Goal: Task Accomplishment & Management: Manage account settings

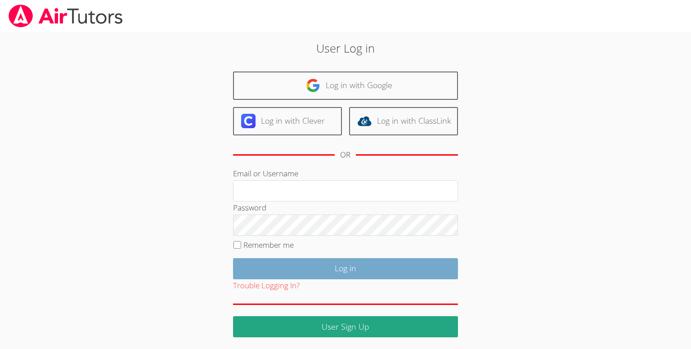
type input "[PERSON_NAME][EMAIL_ADDRESS][DOMAIN_NAME]"
click at [387, 271] on input "Log in" at bounding box center [345, 268] width 225 height 21
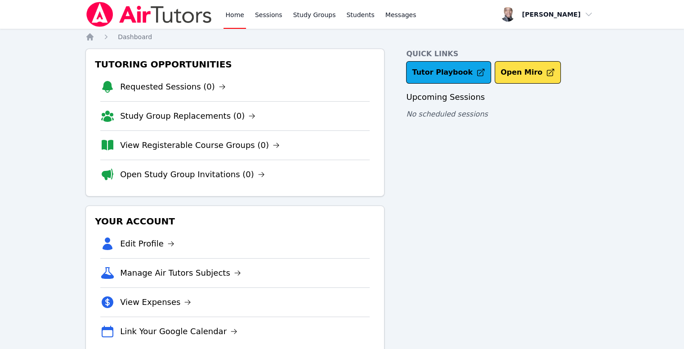
click at [182, 281] on li "Manage Air Tutors Subjects" at bounding box center [234, 272] width 269 height 29
click at [184, 273] on link "Manage Air Tutors Subjects" at bounding box center [180, 273] width 121 height 13
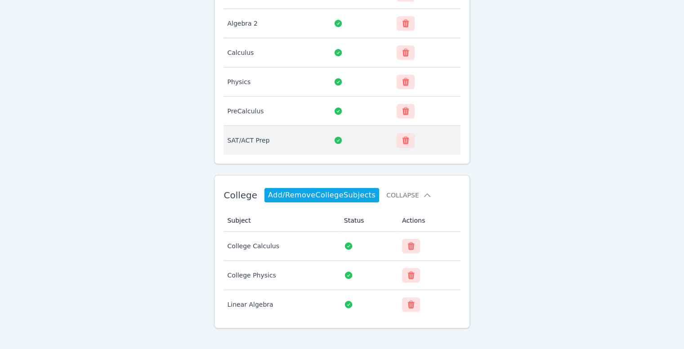
scroll to position [154, 0]
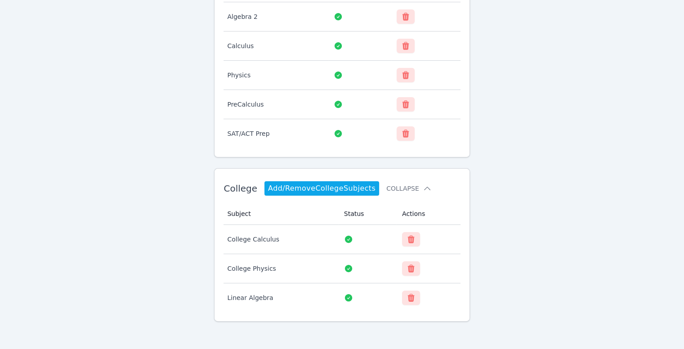
click at [345, 181] on link "Add/Remove College Subjects" at bounding box center [321, 188] width 115 height 14
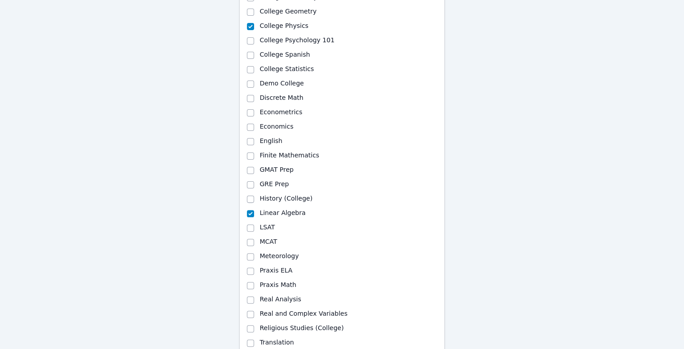
scroll to position [270, 0]
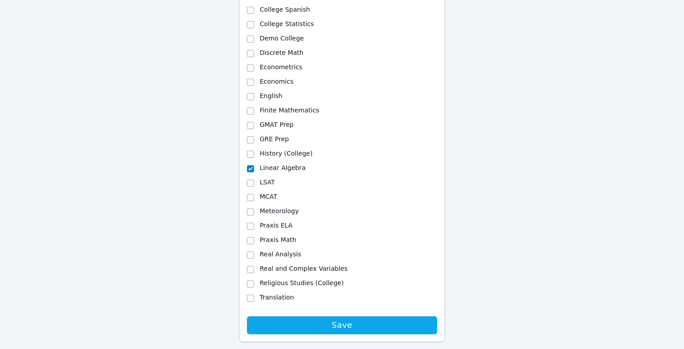
click at [254, 268] on div "Real and Complex Variables" at bounding box center [342, 269] width 190 height 11
click at [253, 269] on input "Real and Complex Variables" at bounding box center [250, 269] width 7 height 7
checkbox input "true"
click at [250, 243] on input "Praxis Math" at bounding box center [250, 240] width 7 height 7
checkbox input "true"
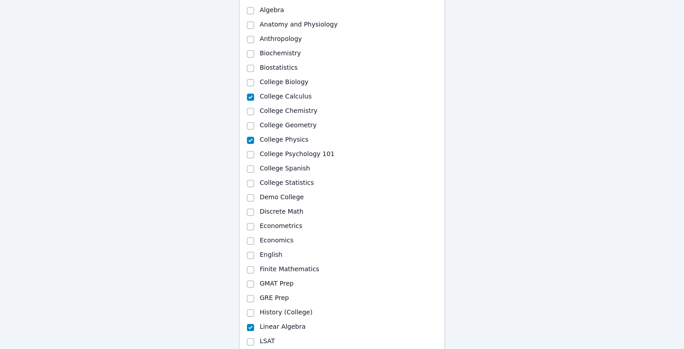
scroll to position [90, 0]
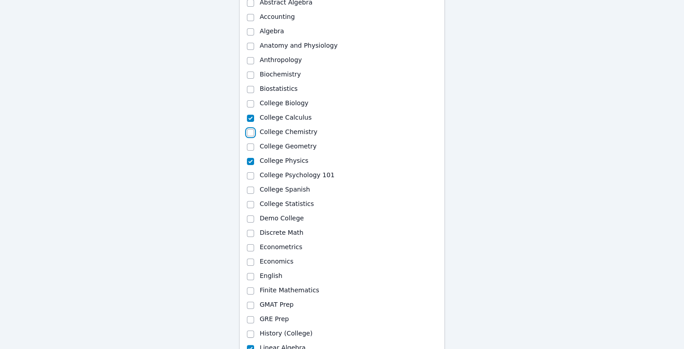
click at [250, 134] on input "College Chemistry" at bounding box center [250, 132] width 7 height 7
checkbox input "true"
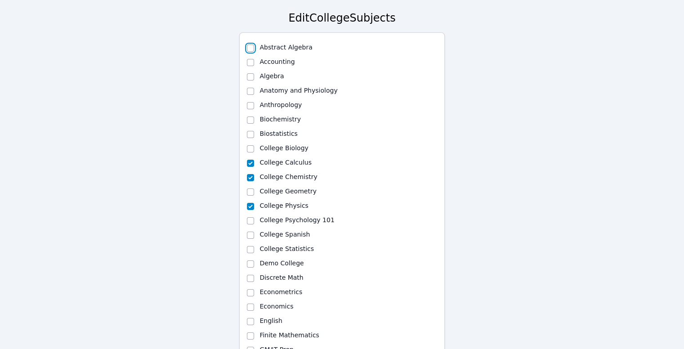
click at [250, 47] on input "Abstract Algebra" at bounding box center [250, 48] width 7 height 7
checkbox input "true"
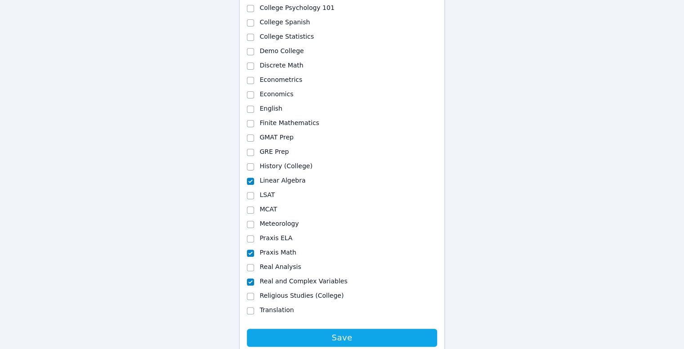
scroll to position [270, 0]
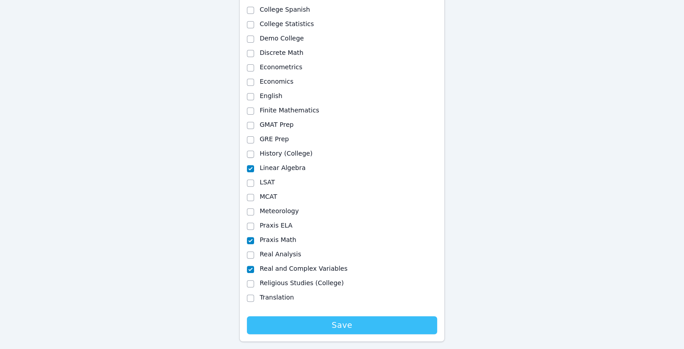
click at [291, 328] on span "Save" at bounding box center [341, 325] width 181 height 13
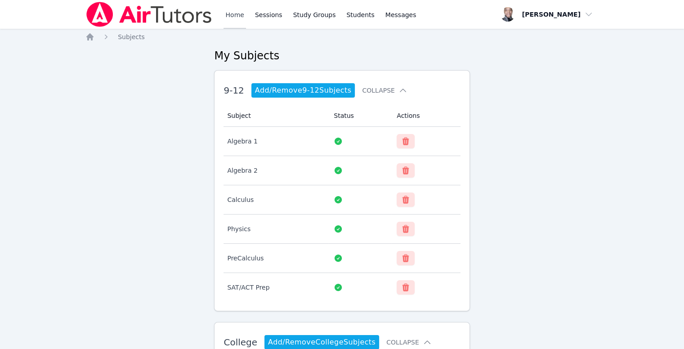
click at [233, 14] on link "Home" at bounding box center [235, 14] width 22 height 29
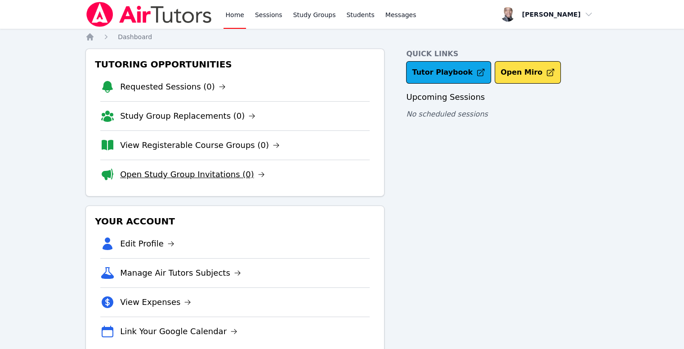
click at [211, 179] on link "Open Study Group Invitations (0)" at bounding box center [192, 174] width 145 height 13
